Goal: Find specific page/section: Find specific page/section

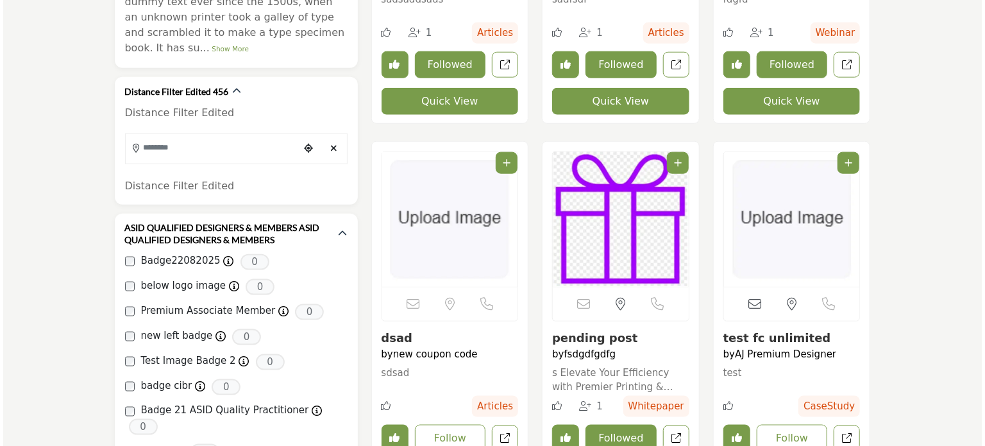
scroll to position [770, 0]
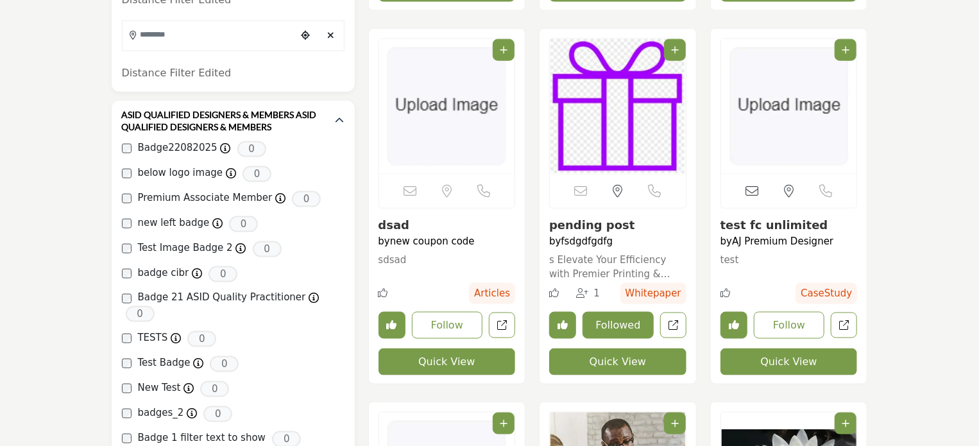
click at [459, 359] on button "Quick View" at bounding box center [446, 361] width 137 height 27
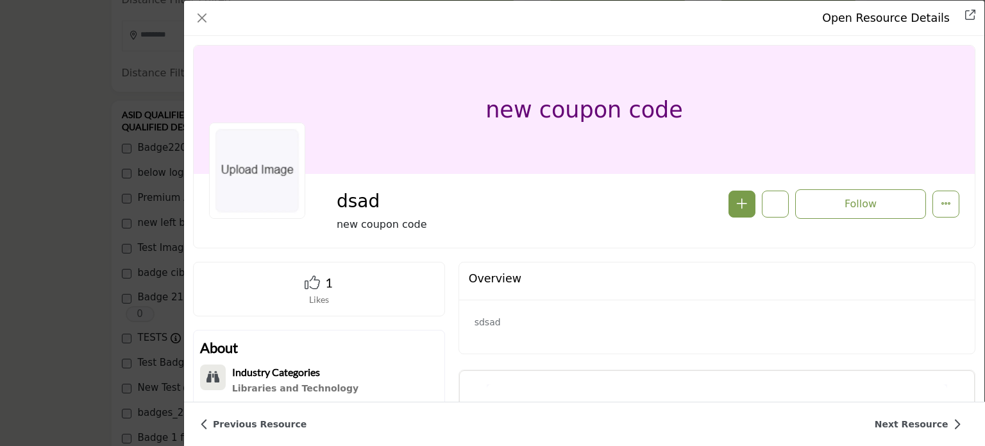
click at [310, 282] on icon "Company Data Modal" at bounding box center [312, 281] width 15 height 15
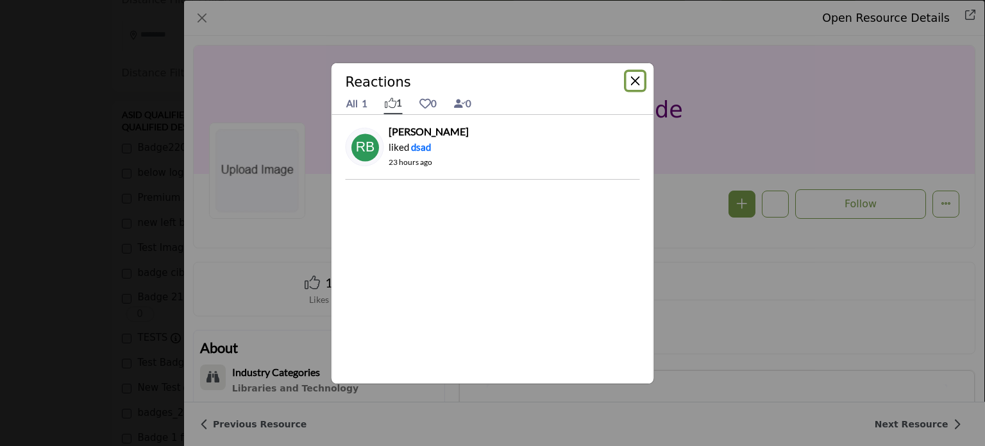
click at [636, 80] on button "Close" at bounding box center [636, 81] width 18 height 18
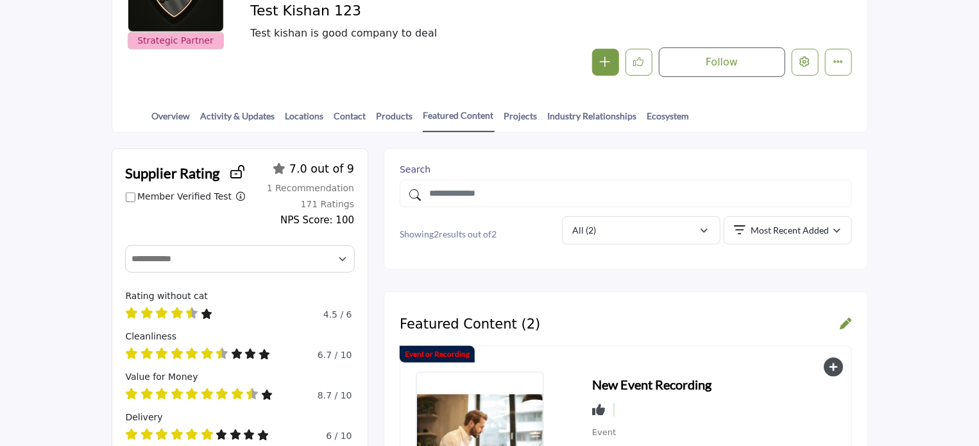
scroll to position [128, 0]
